Goal: Task Accomplishment & Management: Manage account settings

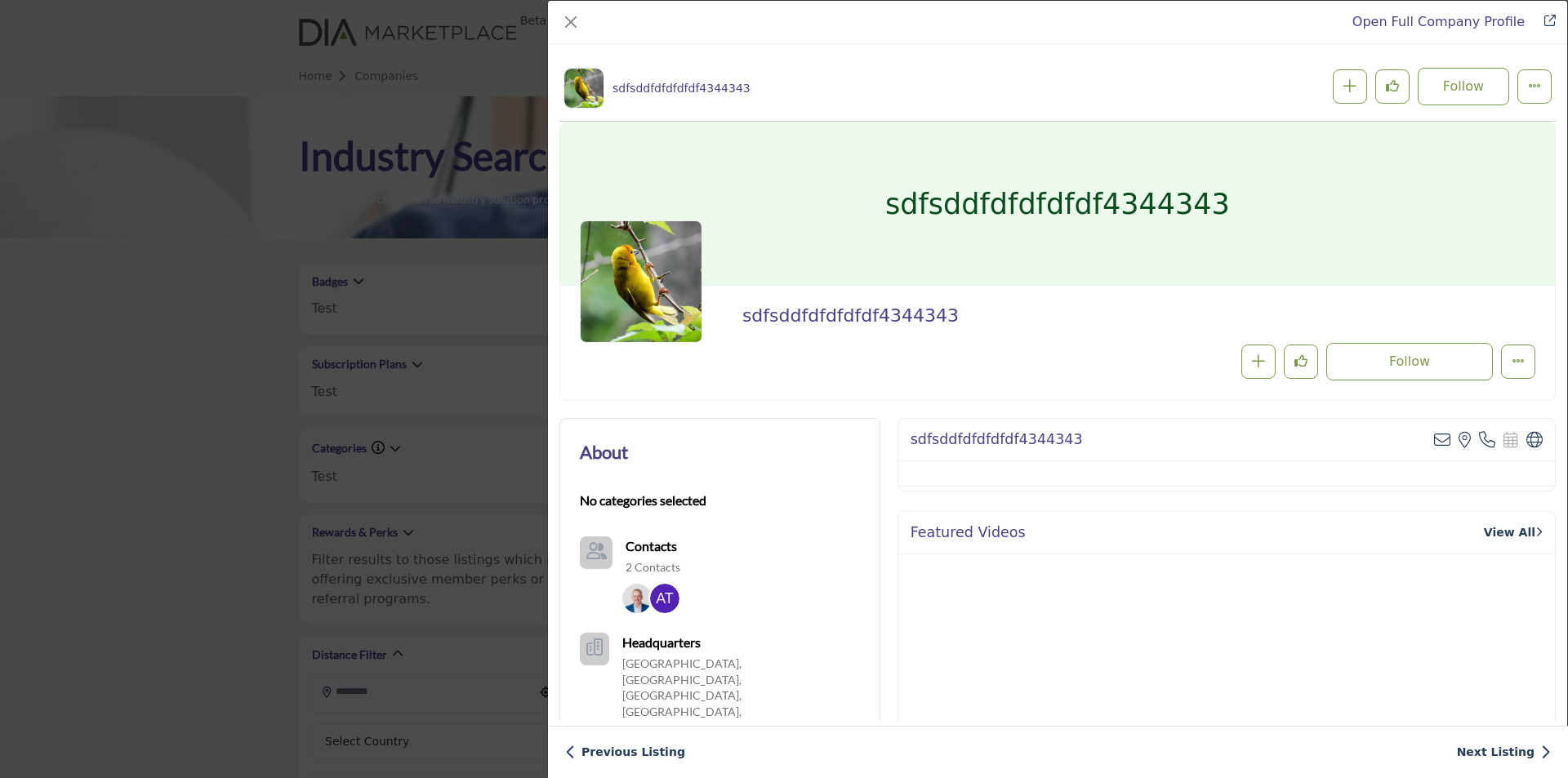
click at [271, 136] on div "Open Full Company Profile sdfsddfdfdfdfdf4344343 Follow Following" at bounding box center [784, 389] width 1568 height 778
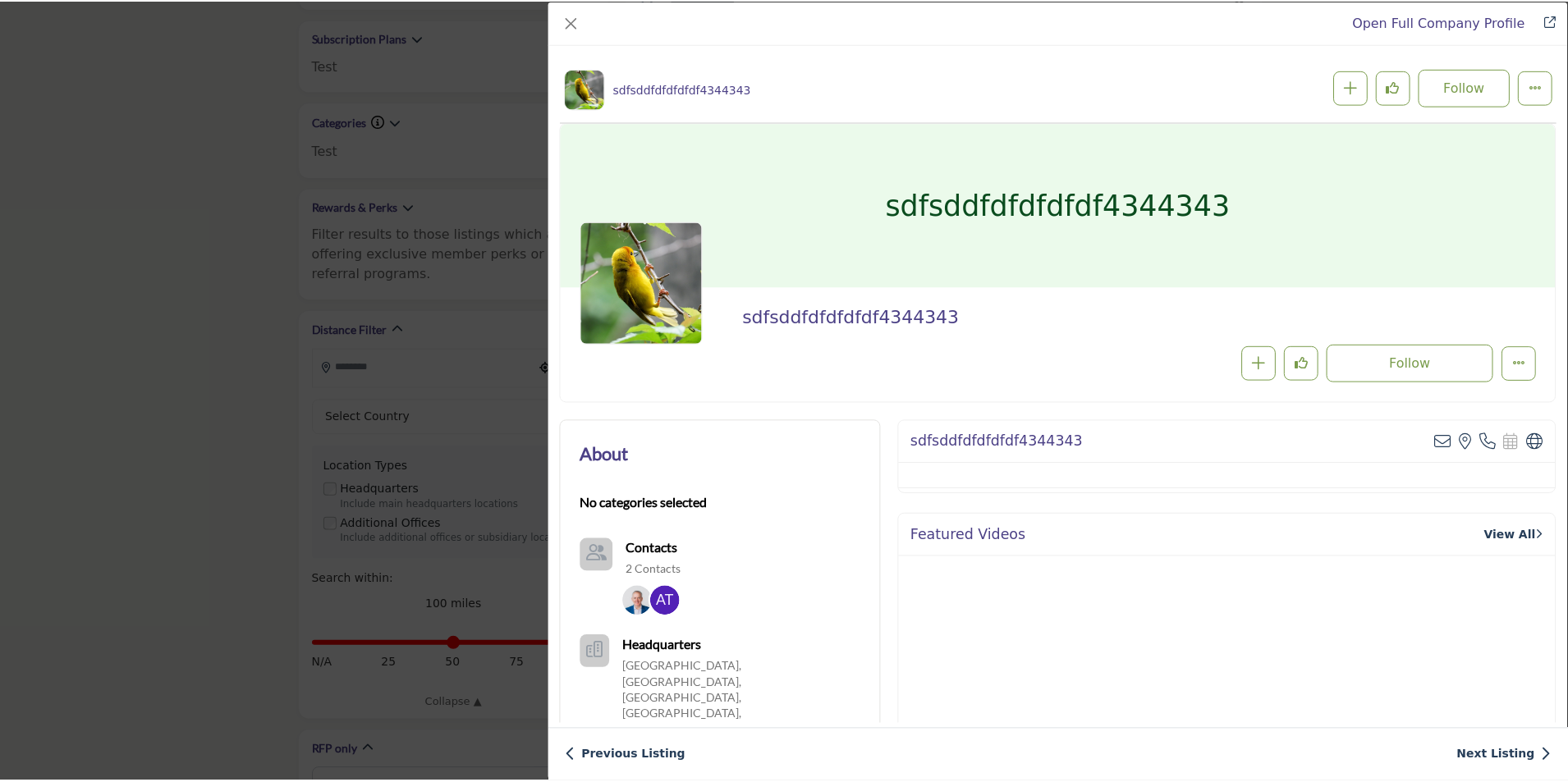
scroll to position [329, 0]
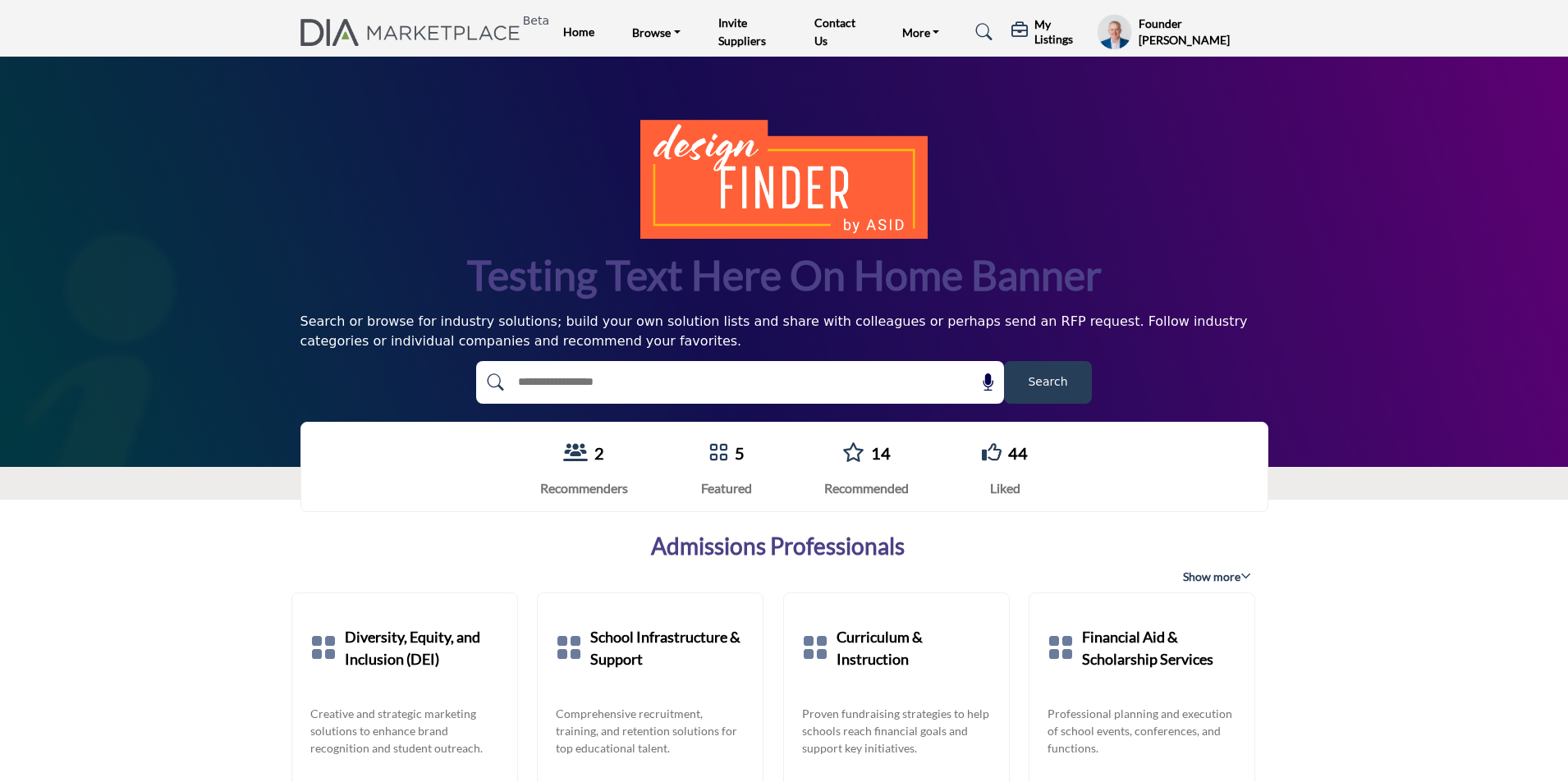
click at [1053, 40] on h5 "My Listings" at bounding box center [1061, 32] width 55 height 30
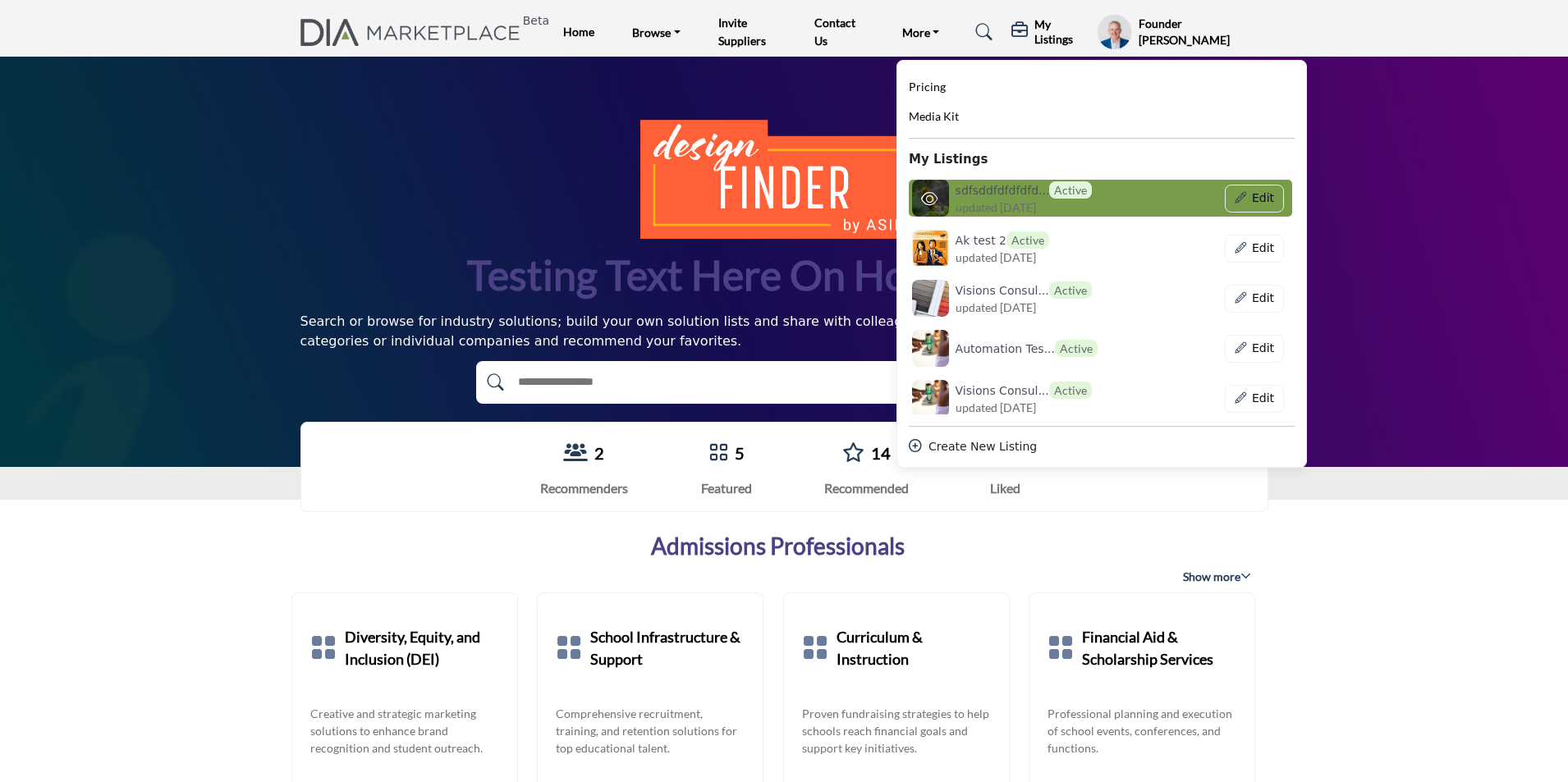
click at [981, 192] on h6 "sdfsddfdfdfdfd... Active" at bounding box center [1024, 190] width 137 height 18
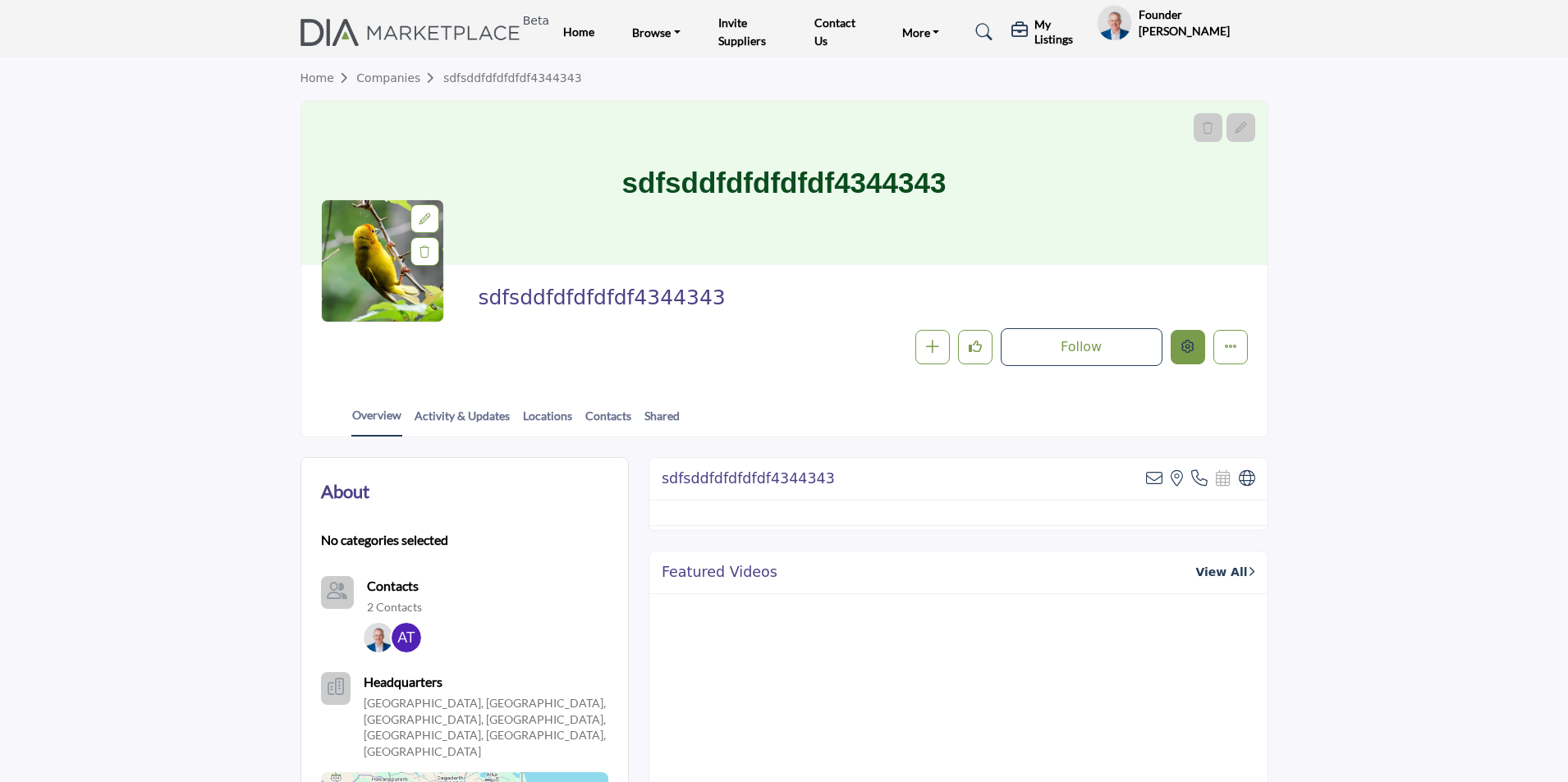
click at [1186, 351] on icon "Edit company" at bounding box center [1188, 346] width 13 height 13
